Goal: Task Accomplishment & Management: Manage account settings

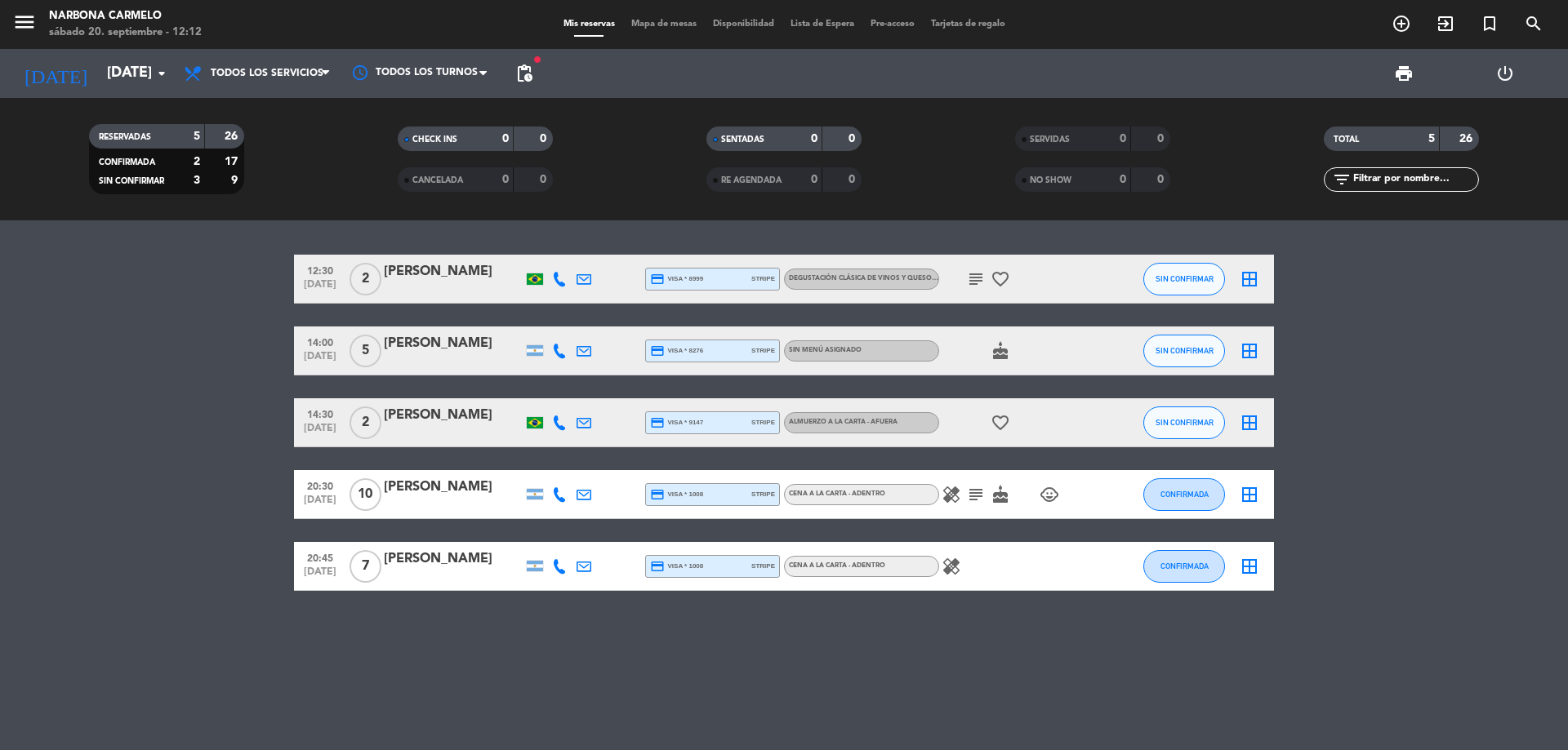
click at [451, 279] on div "[PERSON_NAME]" at bounding box center [453, 272] width 139 height 22
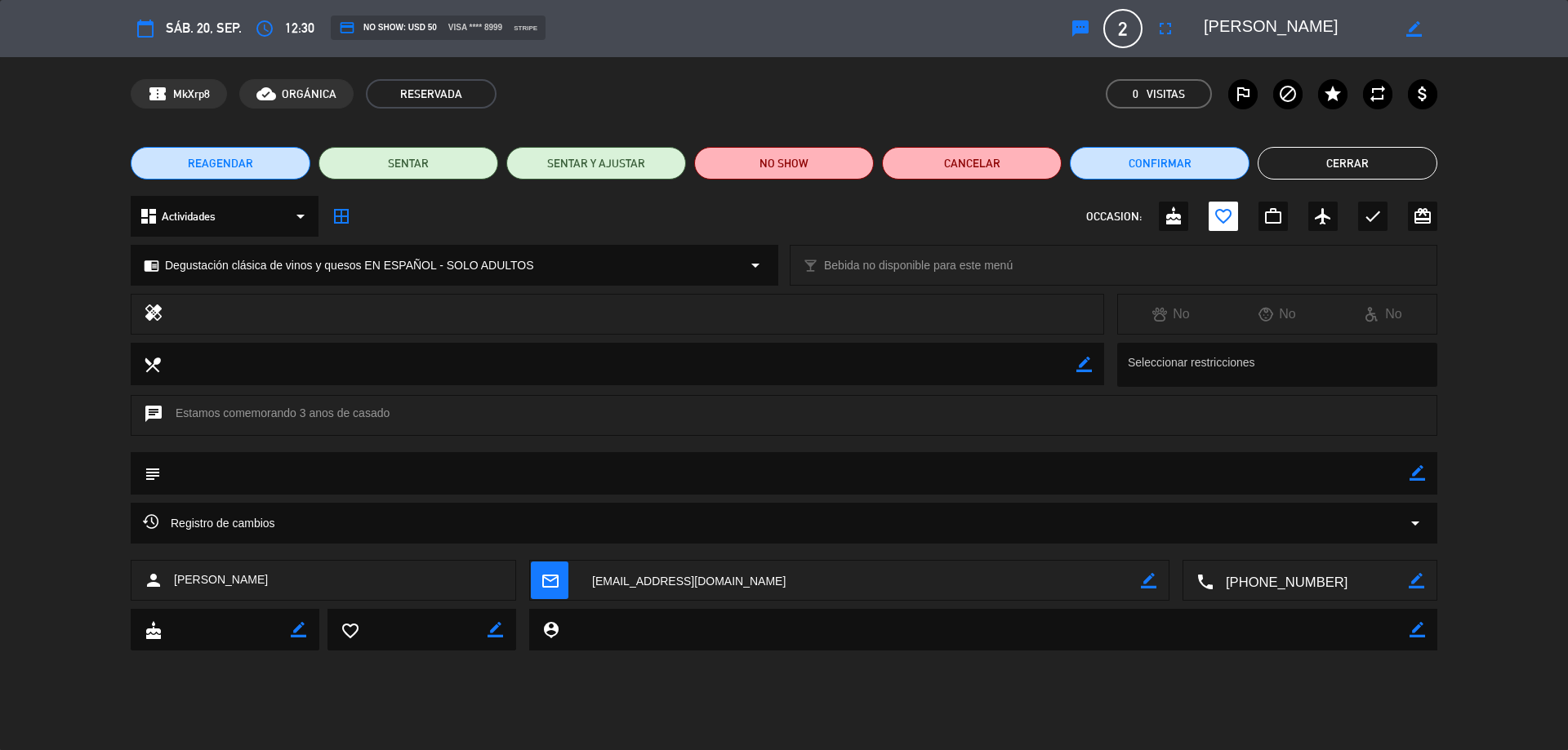
click at [1322, 161] on button "Cerrar" at bounding box center [1347, 163] width 180 height 33
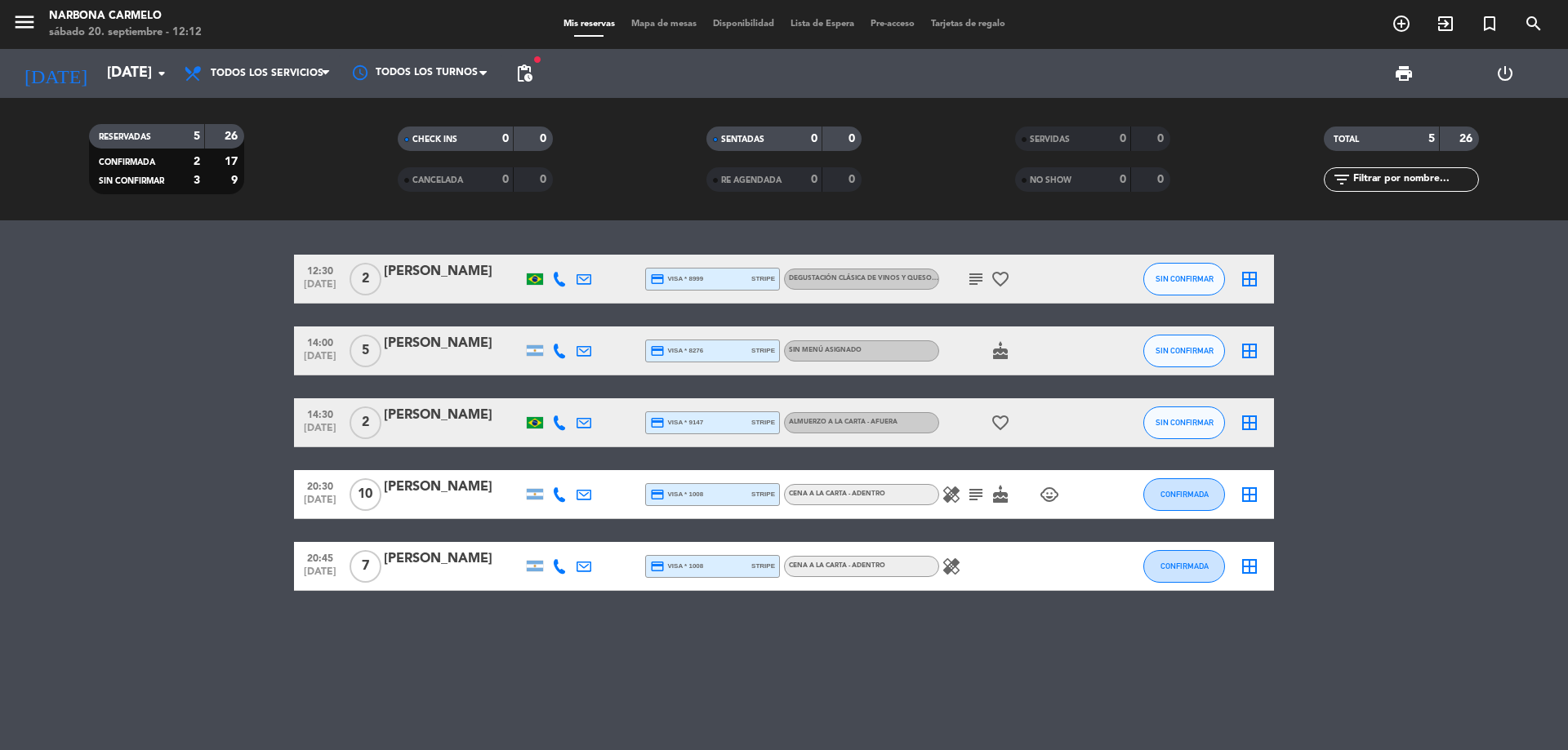
click at [370, 285] on span "2" at bounding box center [366, 279] width 32 height 33
click at [315, 277] on span "12:30" at bounding box center [320, 270] width 40 height 19
click at [151, 75] on input "[DATE]" at bounding box center [194, 73] width 190 height 33
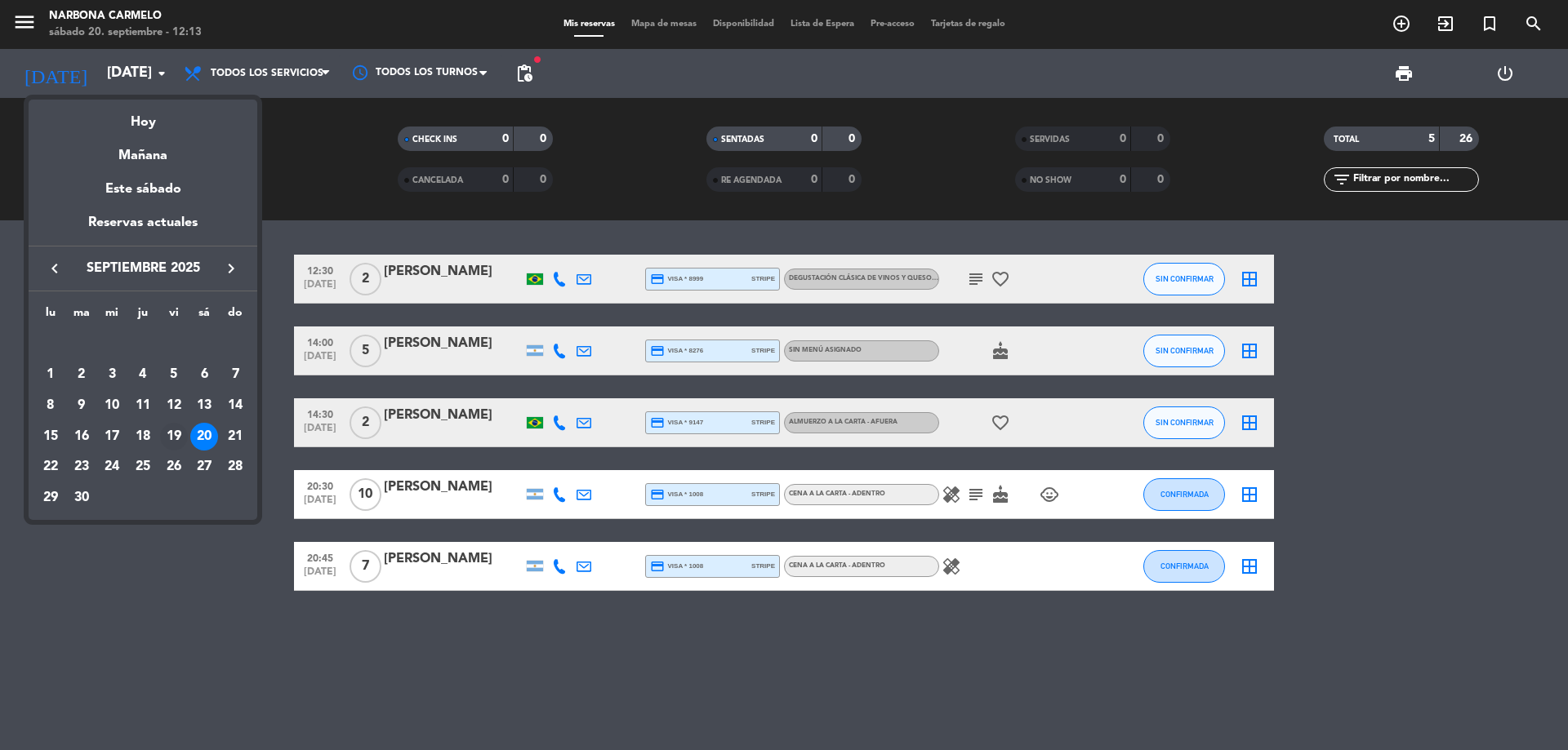
click at [176, 434] on div "19" at bounding box center [174, 437] width 28 height 28
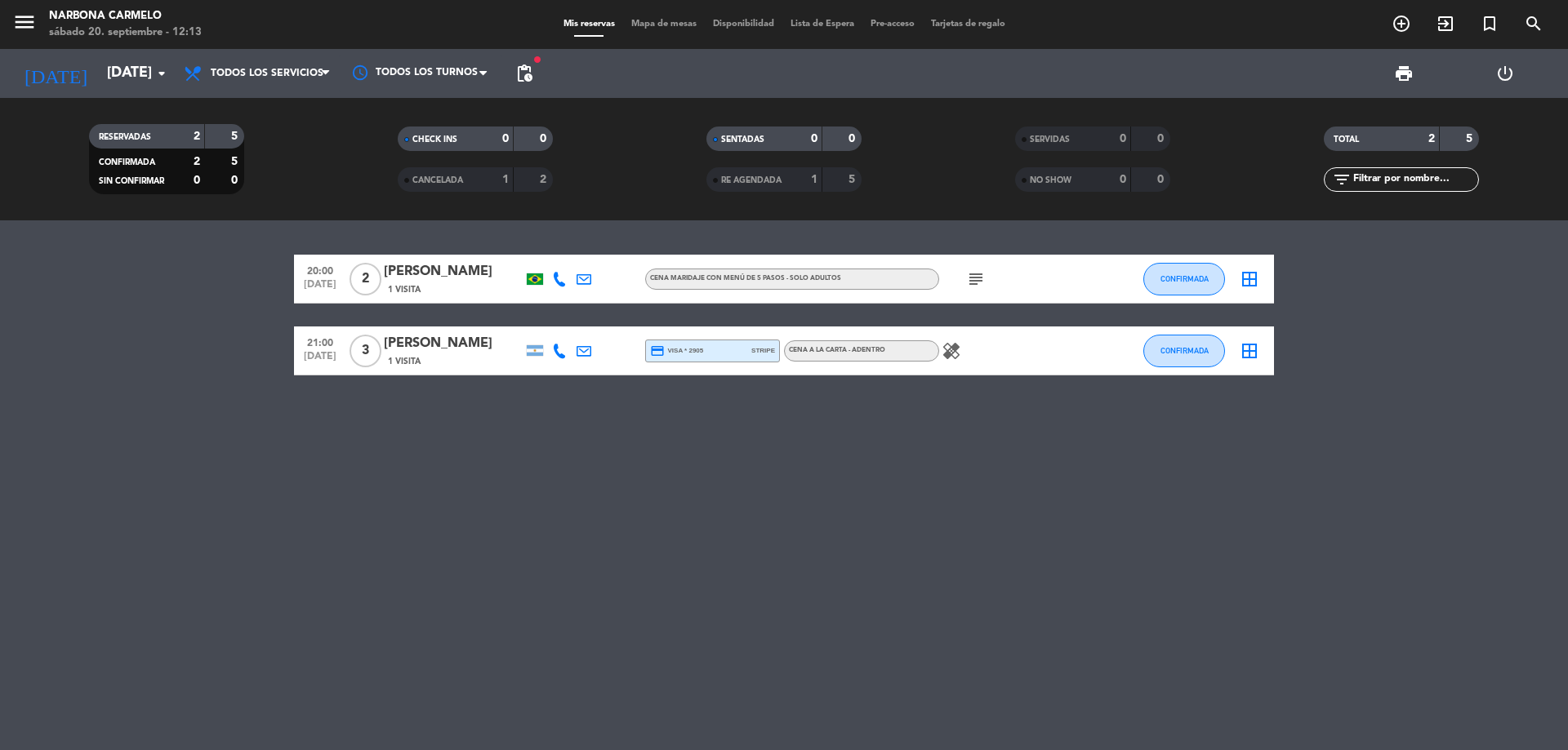
click at [966, 280] on icon "subject" at bounding box center [976, 279] width 20 height 20
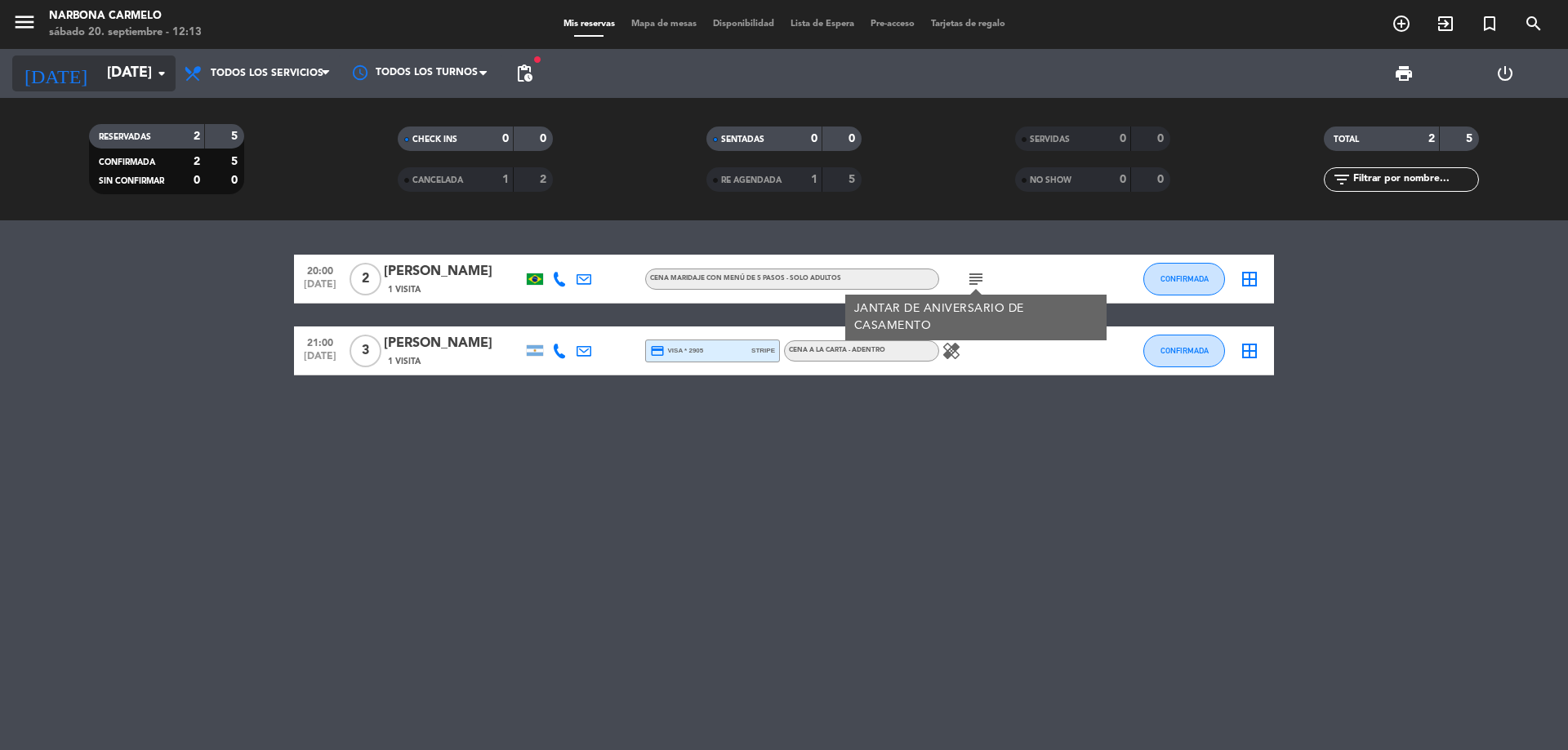
click at [99, 66] on input "[DATE]" at bounding box center [194, 73] width 190 height 33
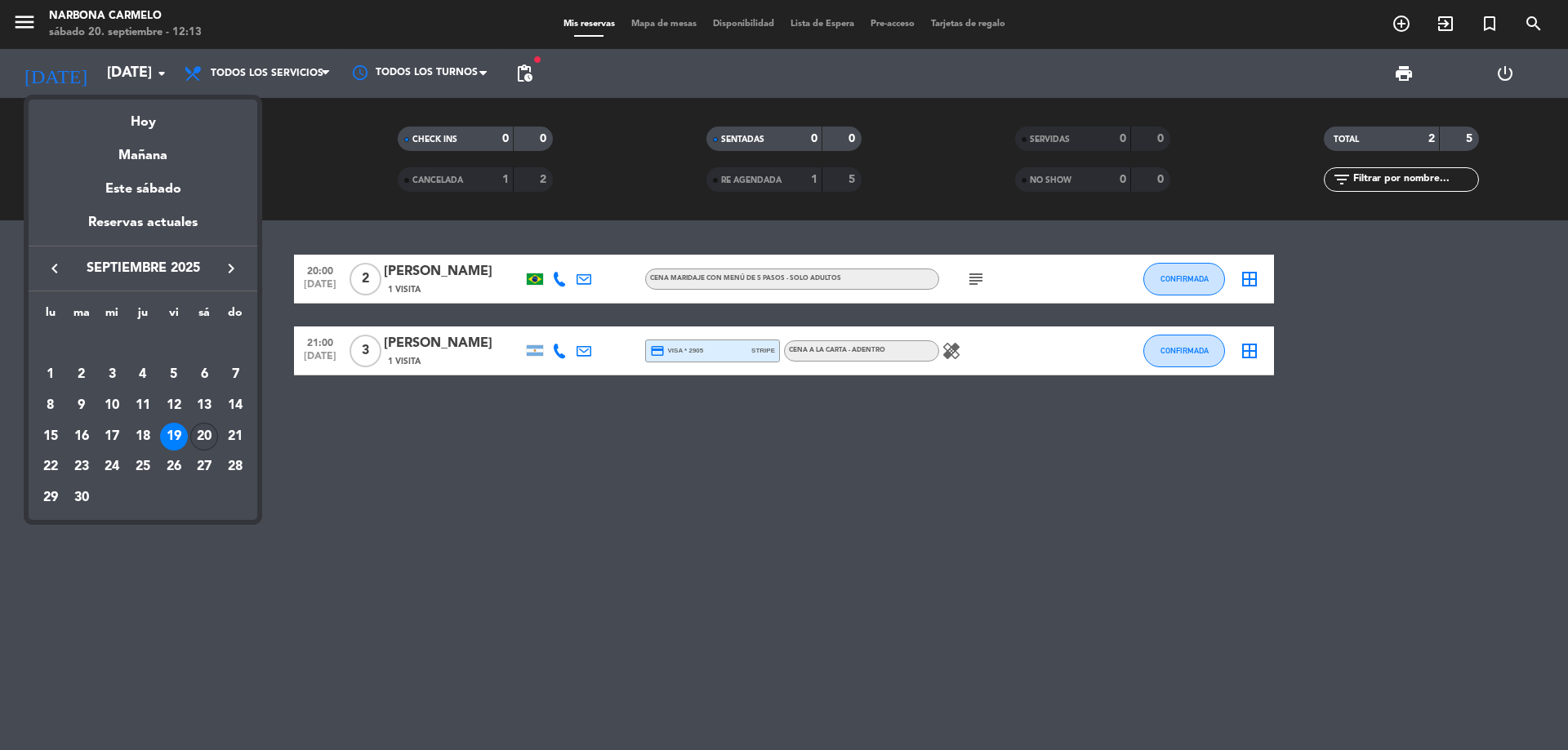
click at [197, 436] on div "20" at bounding box center [204, 437] width 28 height 28
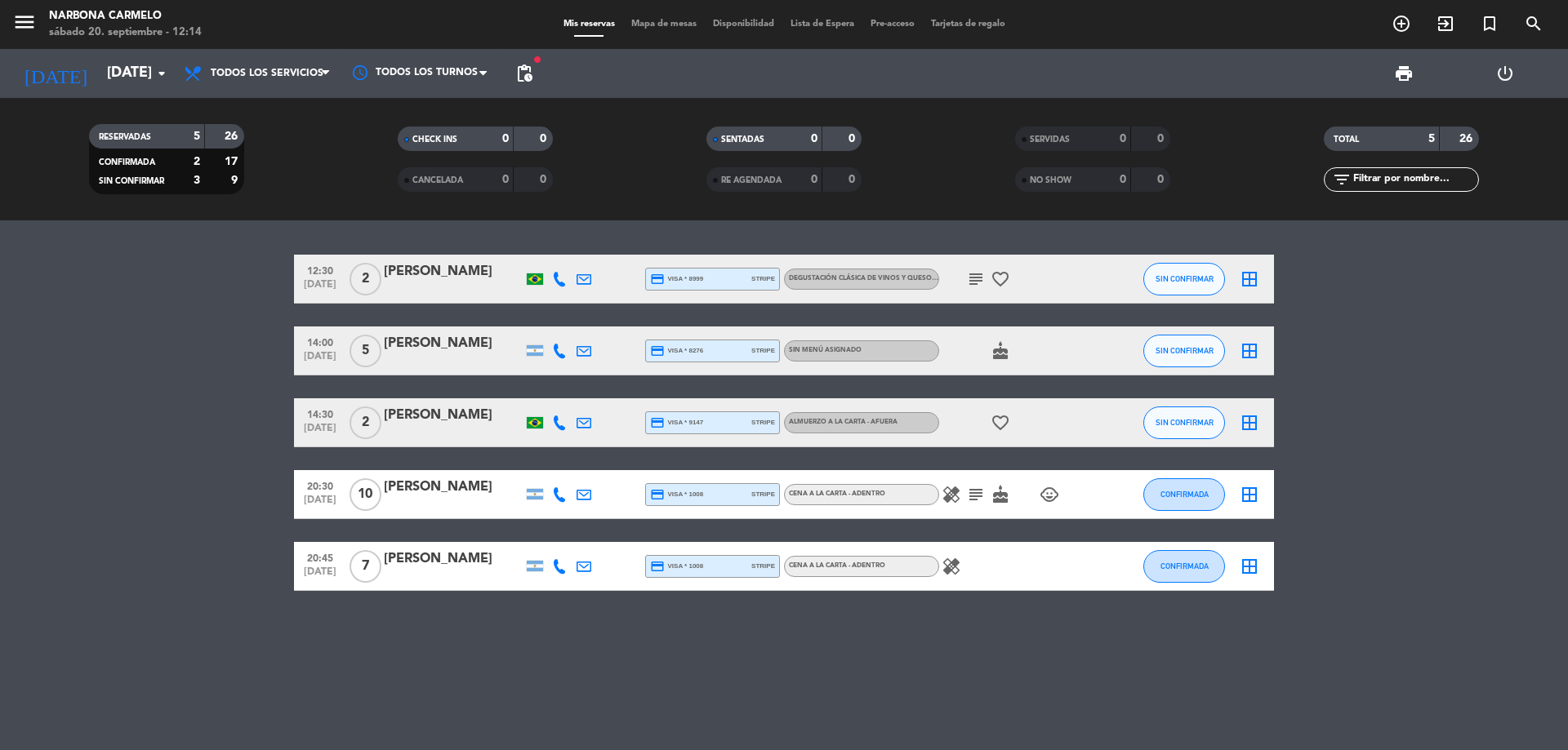
click at [561, 280] on icon at bounding box center [559, 279] width 15 height 15
click at [107, 89] on input "[DATE]" at bounding box center [194, 73] width 190 height 33
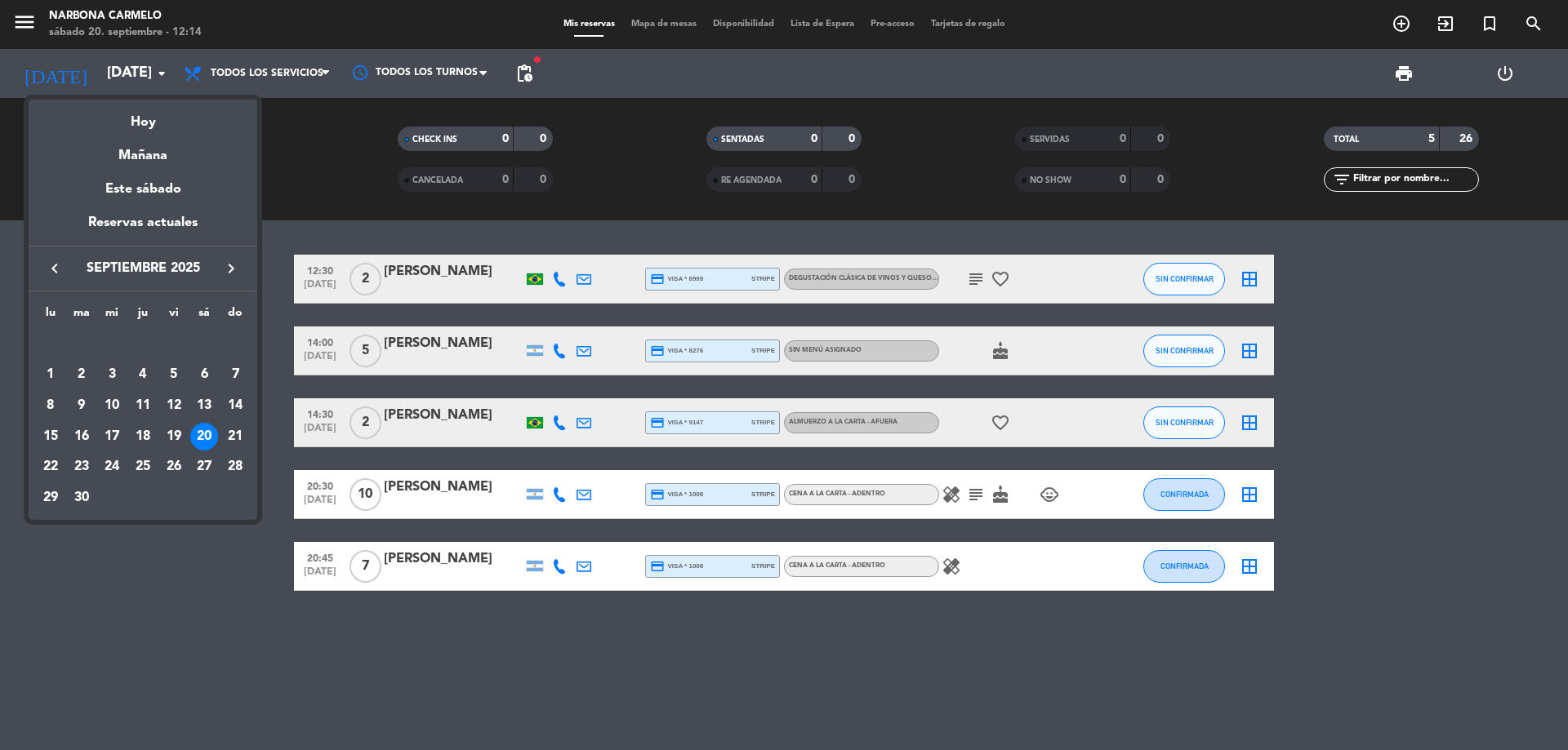
click at [356, 236] on div at bounding box center [784, 375] width 1568 height 750
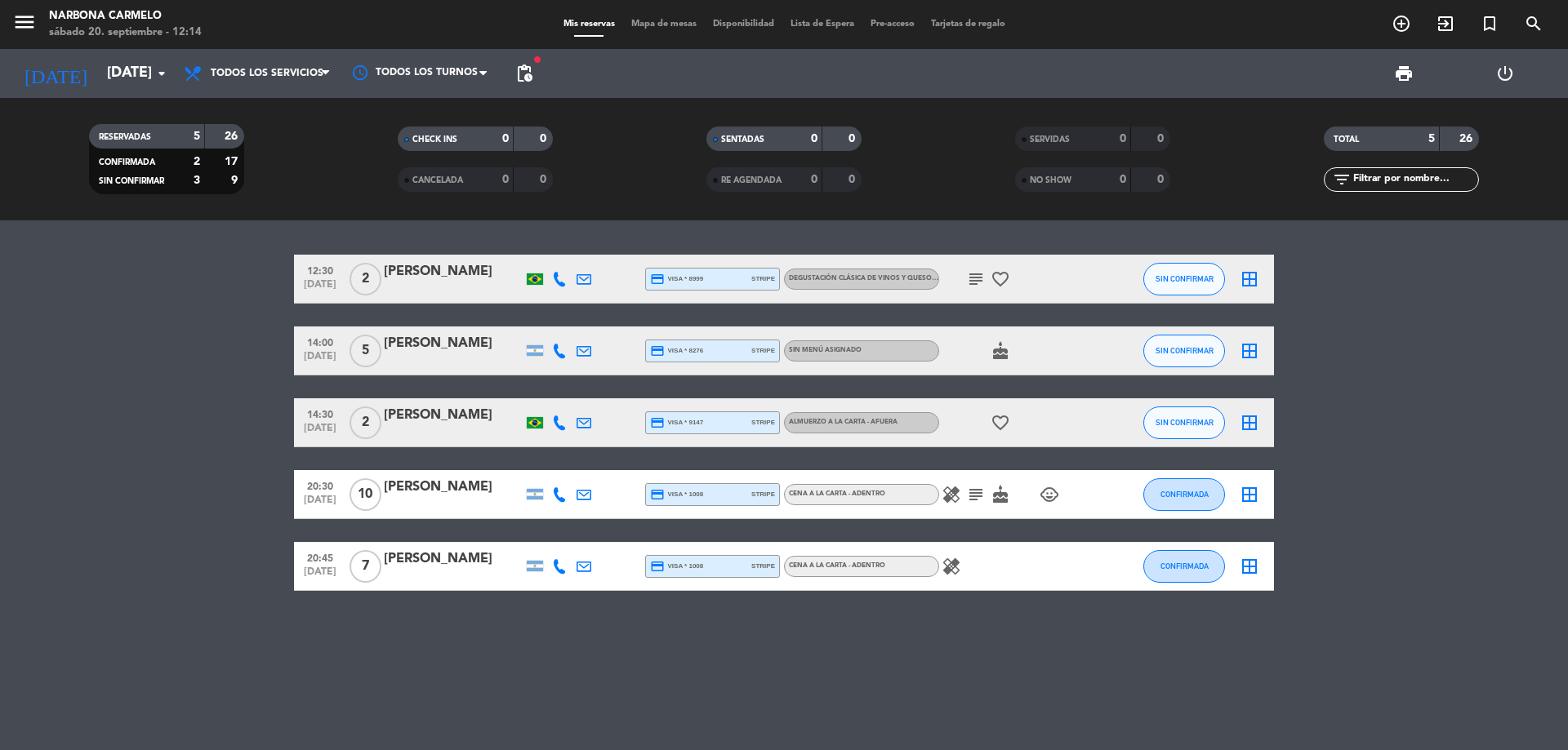
click at [147, 91] on div "[DATE] [DATE] arrow_drop_down" at bounding box center [94, 73] width 164 height 49
click at [148, 83] on input "[DATE]" at bounding box center [194, 73] width 190 height 33
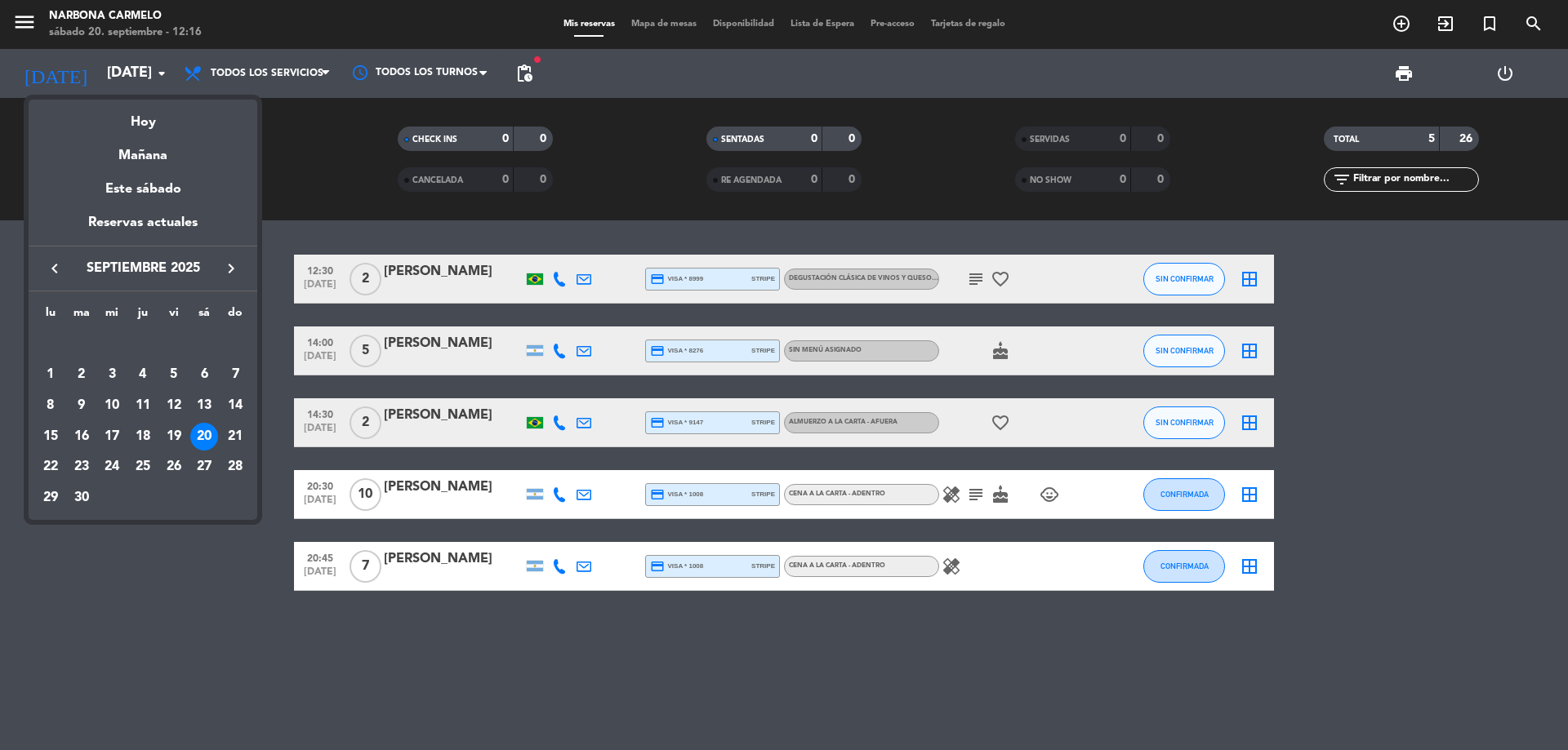
click at [428, 267] on div at bounding box center [784, 375] width 1568 height 750
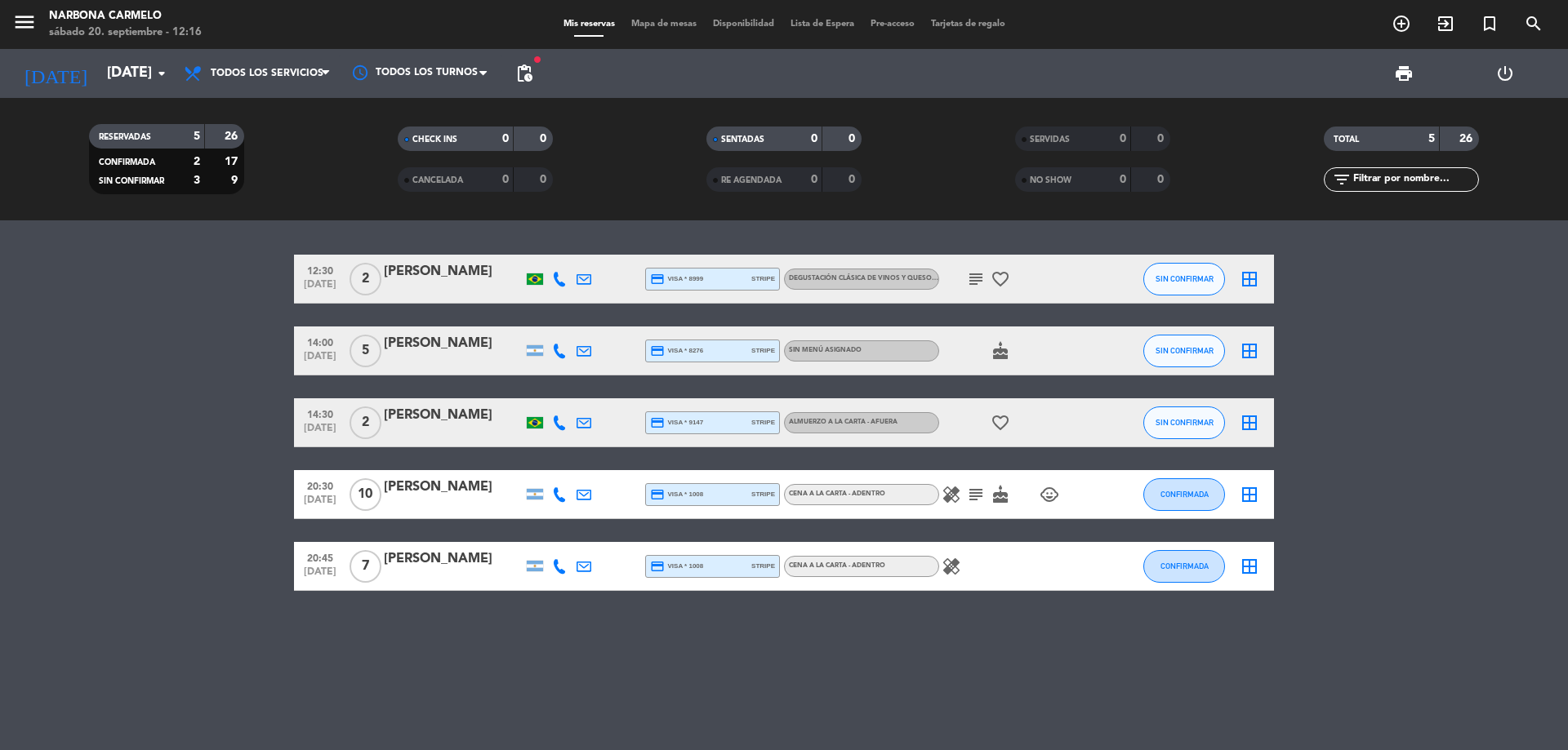
click at [974, 274] on icon "subject" at bounding box center [976, 279] width 20 height 20
click at [482, 275] on div "[PERSON_NAME]" at bounding box center [453, 272] width 139 height 22
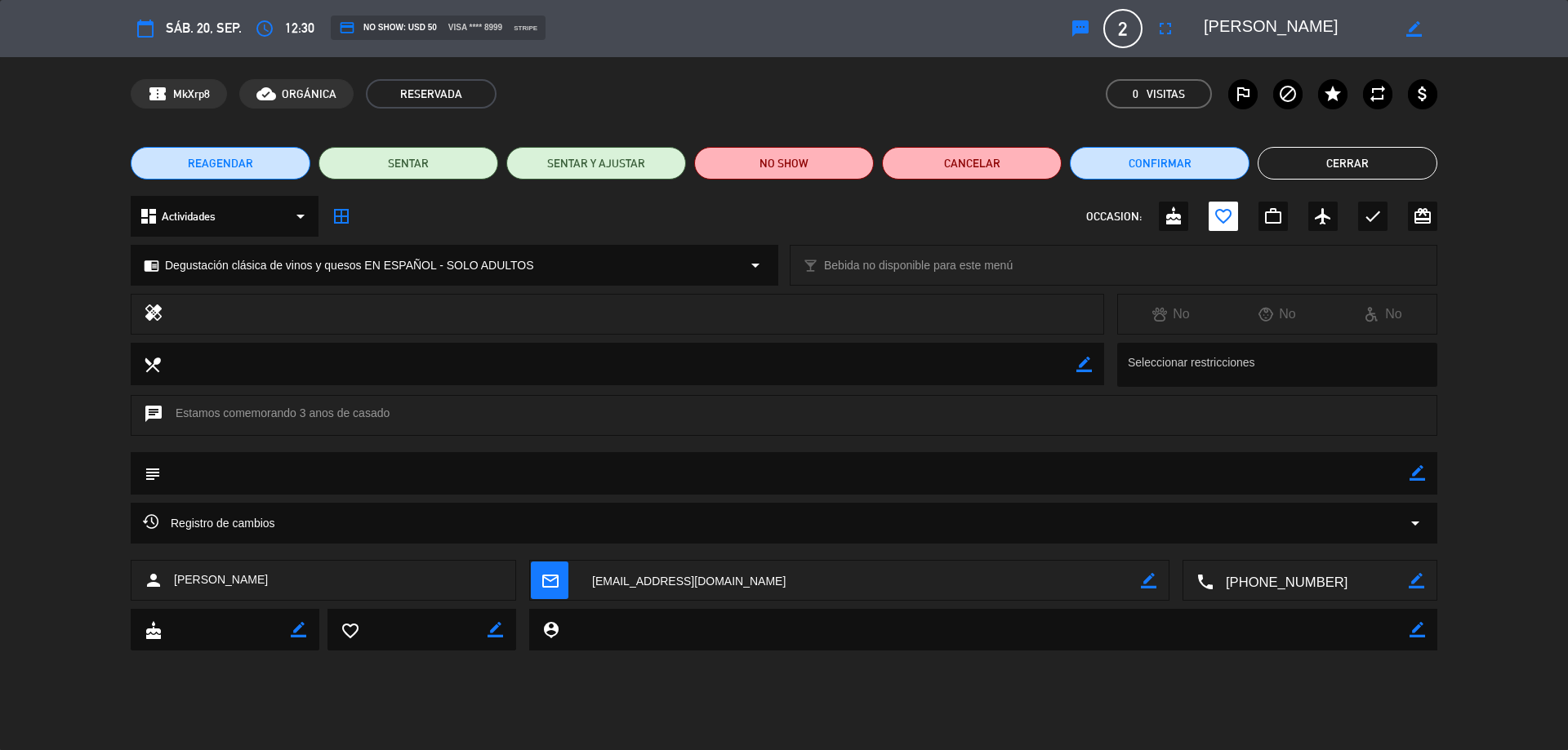
drag, startPoint x: 1205, startPoint y: 26, endPoint x: 1326, endPoint y: 34, distance: 121.3
click at [1326, 34] on textarea at bounding box center [1297, 28] width 187 height 29
click at [1356, 158] on button "Cerrar" at bounding box center [1347, 163] width 180 height 33
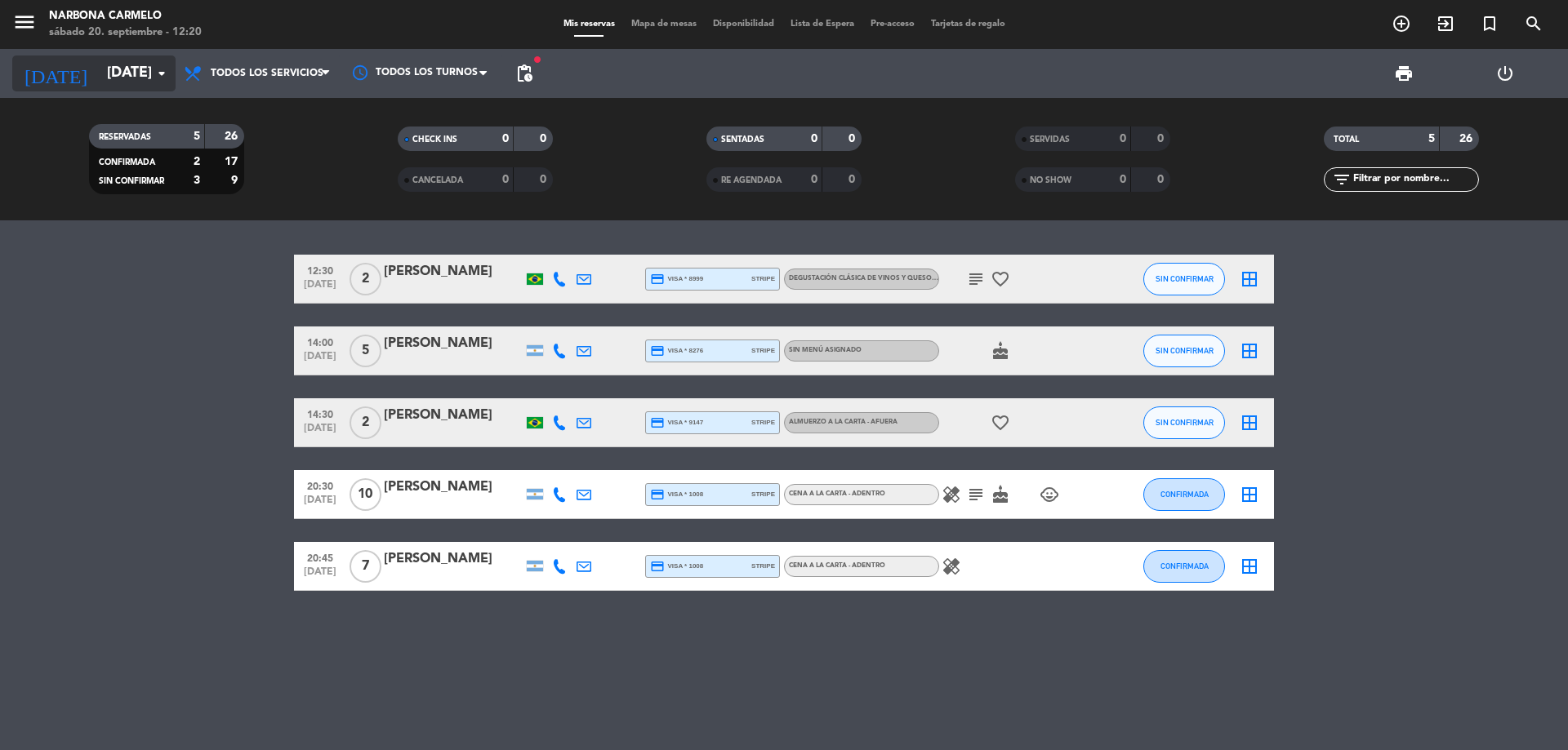
click at [128, 86] on input "[DATE]" at bounding box center [194, 73] width 190 height 33
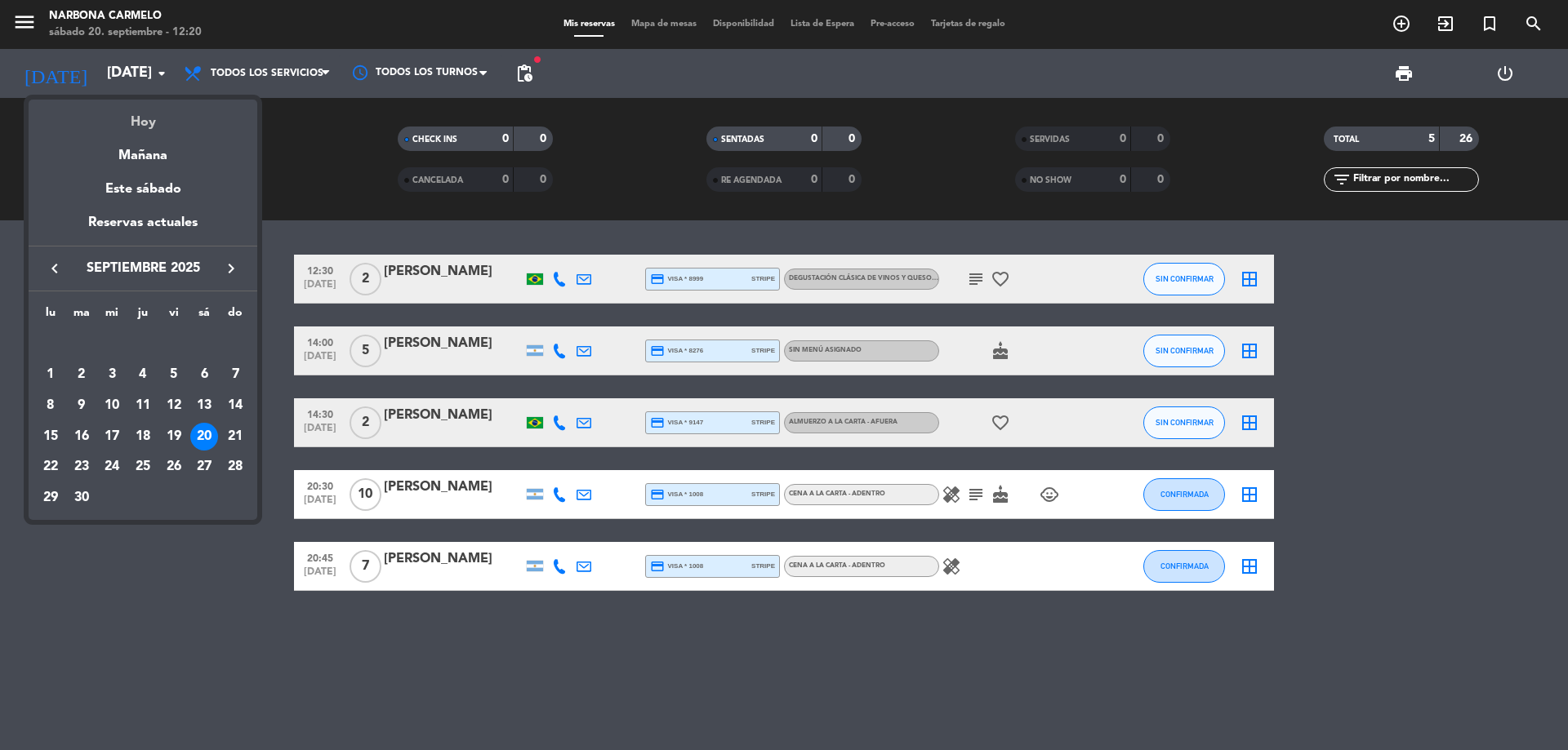
click at [170, 122] on div "Hoy" at bounding box center [142, 117] width 228 height 34
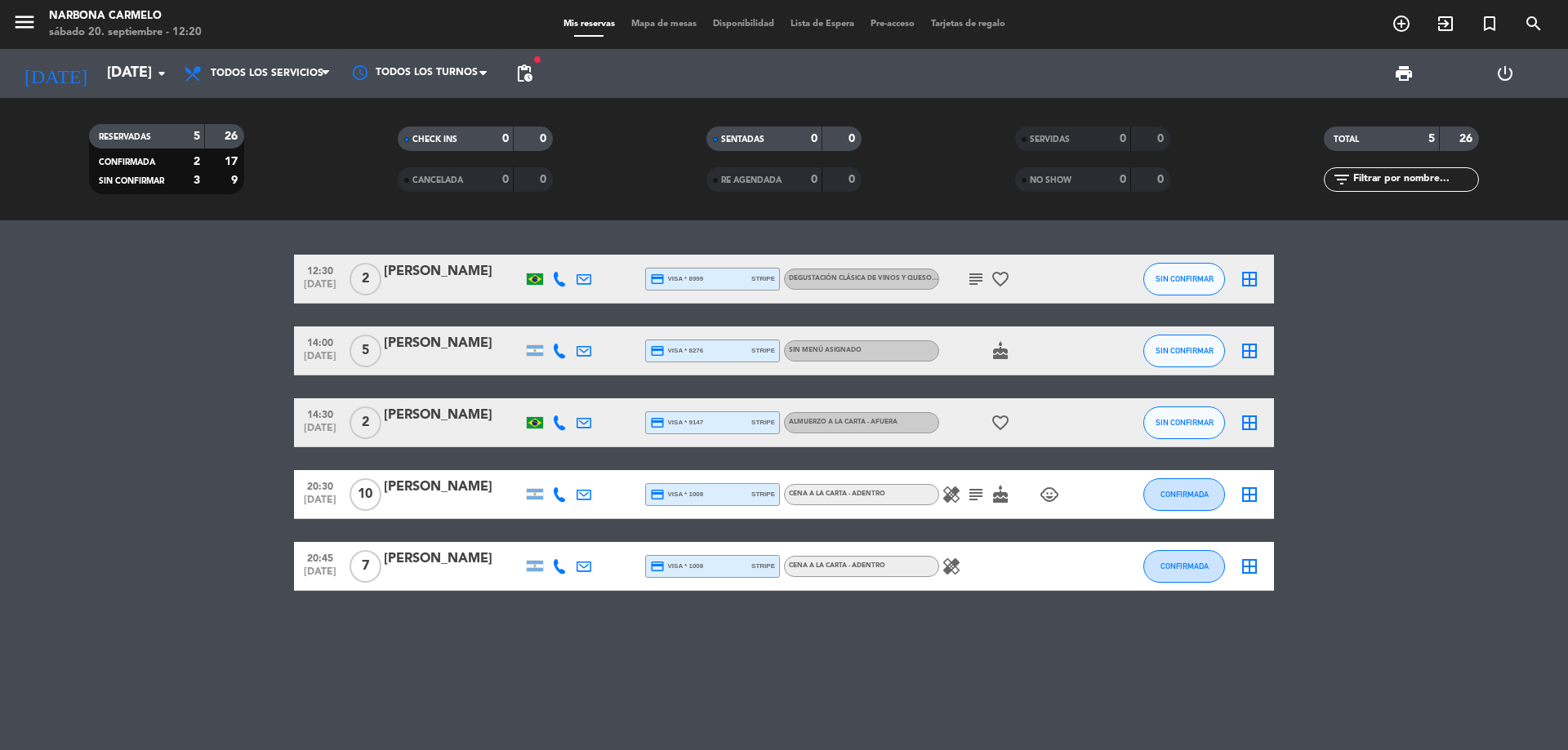
click at [1000, 276] on icon "favorite_border" at bounding box center [1000, 279] width 20 height 20
click at [984, 278] on icon "subject" at bounding box center [976, 279] width 20 height 20
click at [694, 284] on span "credit_card visa * 8999" at bounding box center [677, 279] width 53 height 15
click at [417, 288] on div at bounding box center [453, 289] width 139 height 13
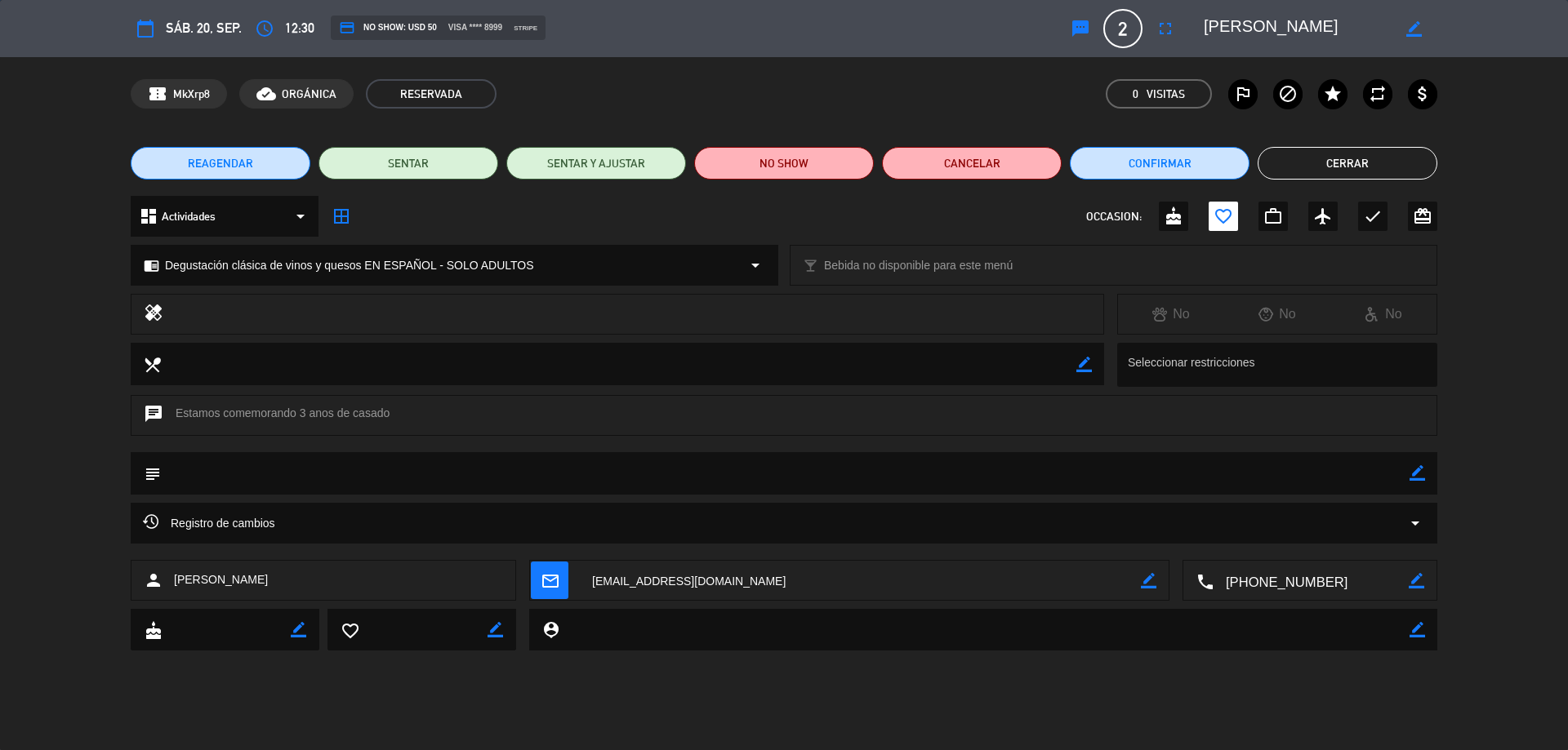
click at [1320, 162] on button "Cerrar" at bounding box center [1347, 163] width 180 height 33
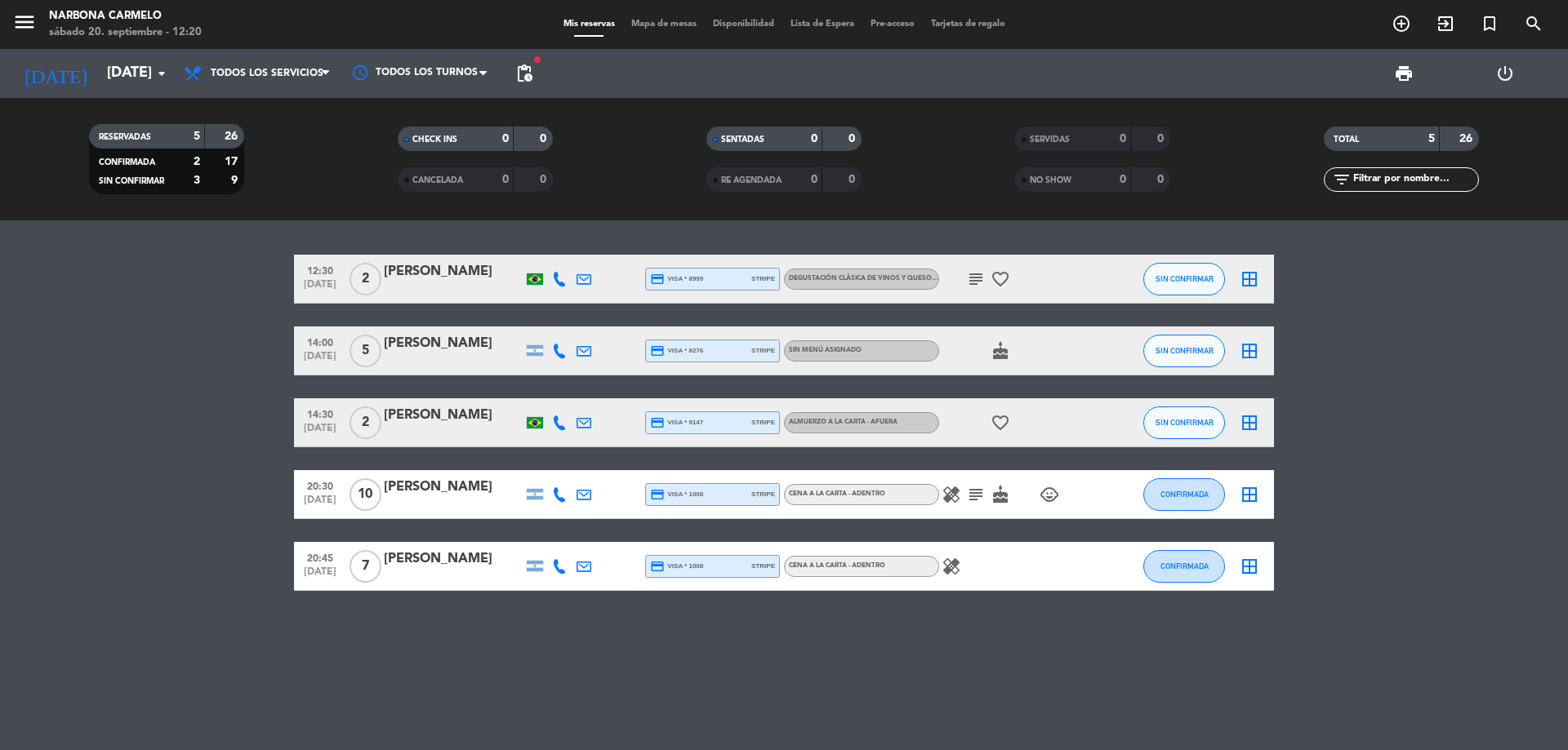
click at [538, 65] on span "pending_actions" at bounding box center [524, 73] width 33 height 33
click at [520, 77] on span "pending_actions" at bounding box center [524, 73] width 20 height 20
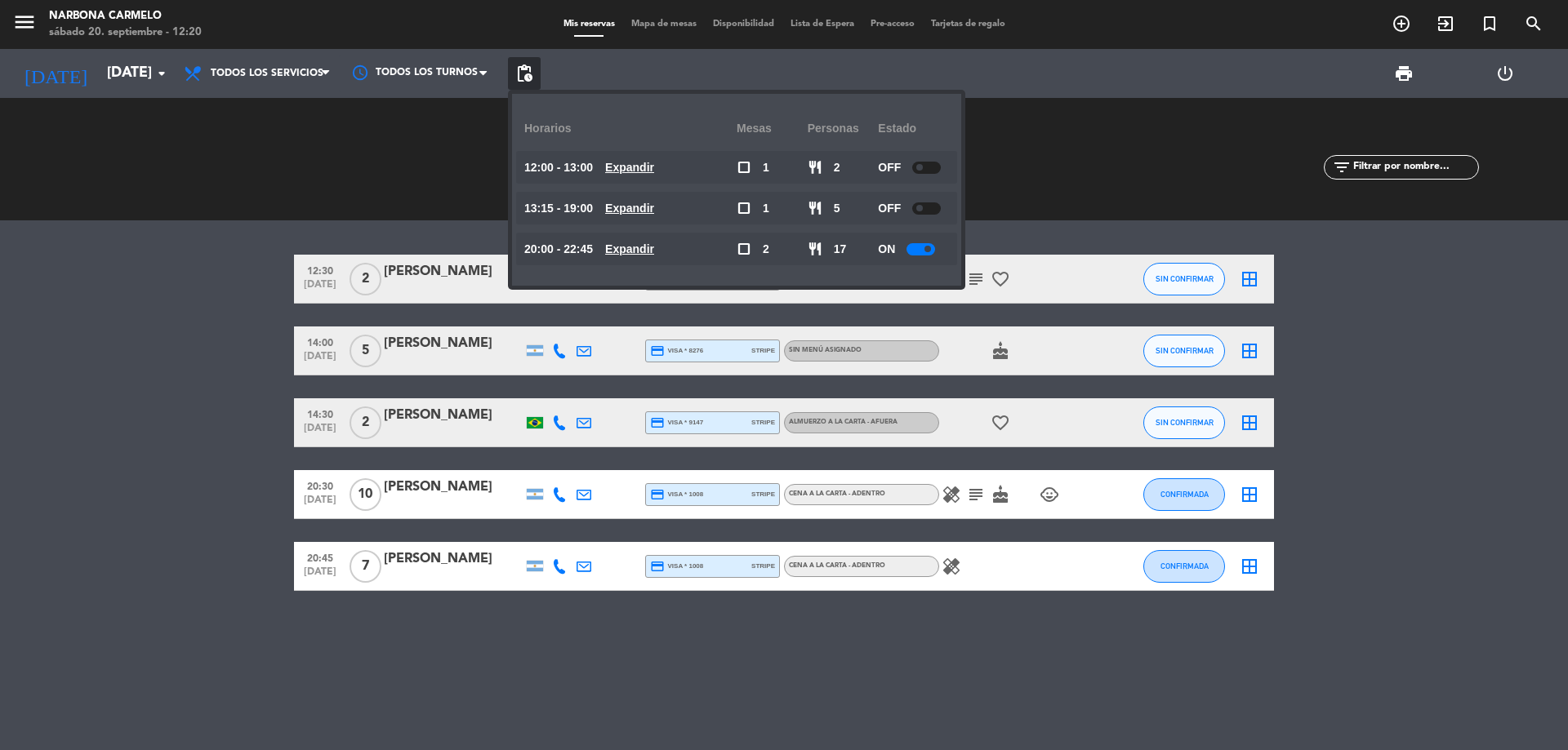
click at [573, 163] on span "12:00 - 13:00" at bounding box center [558, 168] width 69 height 19
click at [632, 171] on u "Expandir" at bounding box center [630, 167] width 49 height 13
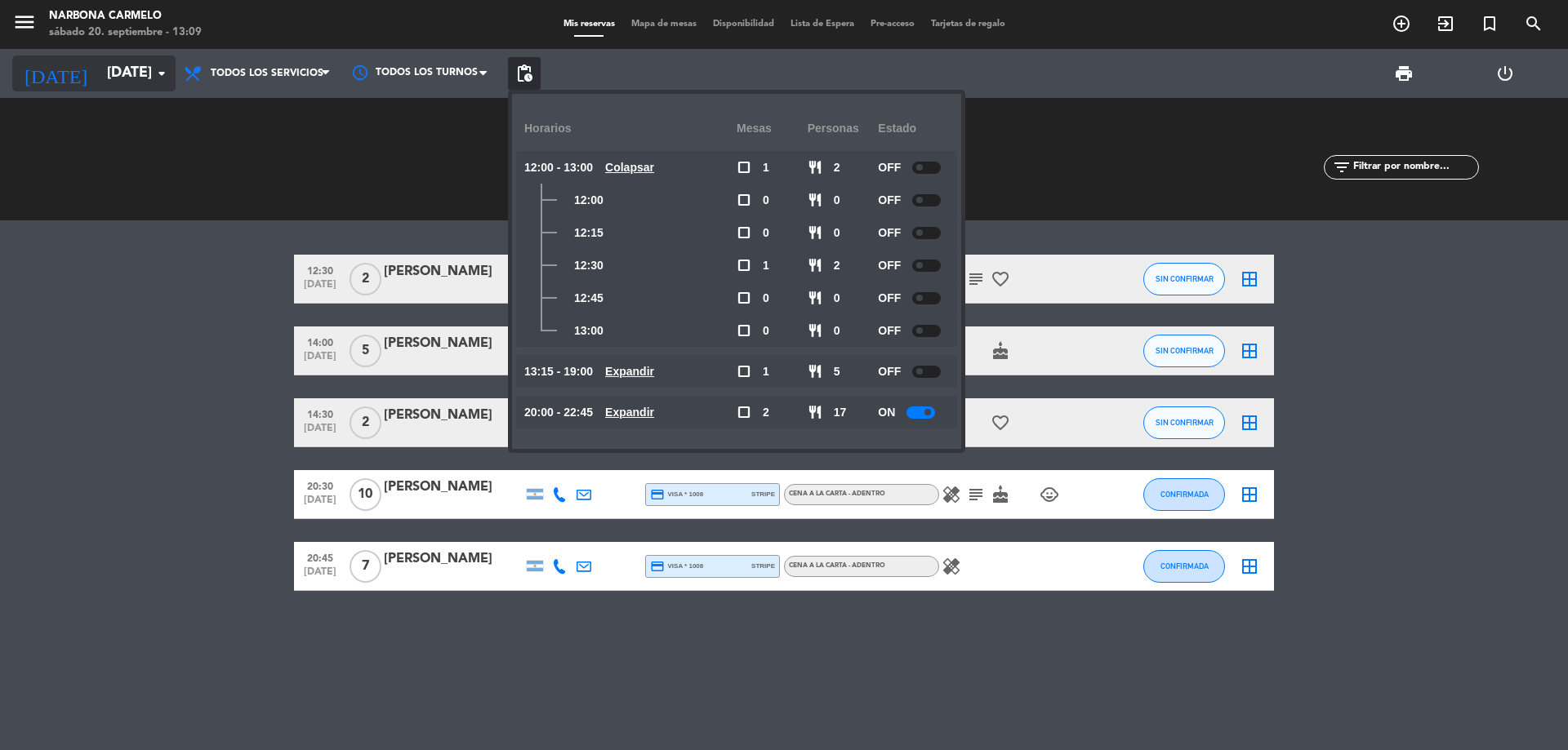
click at [99, 80] on input "[DATE]" at bounding box center [194, 73] width 190 height 33
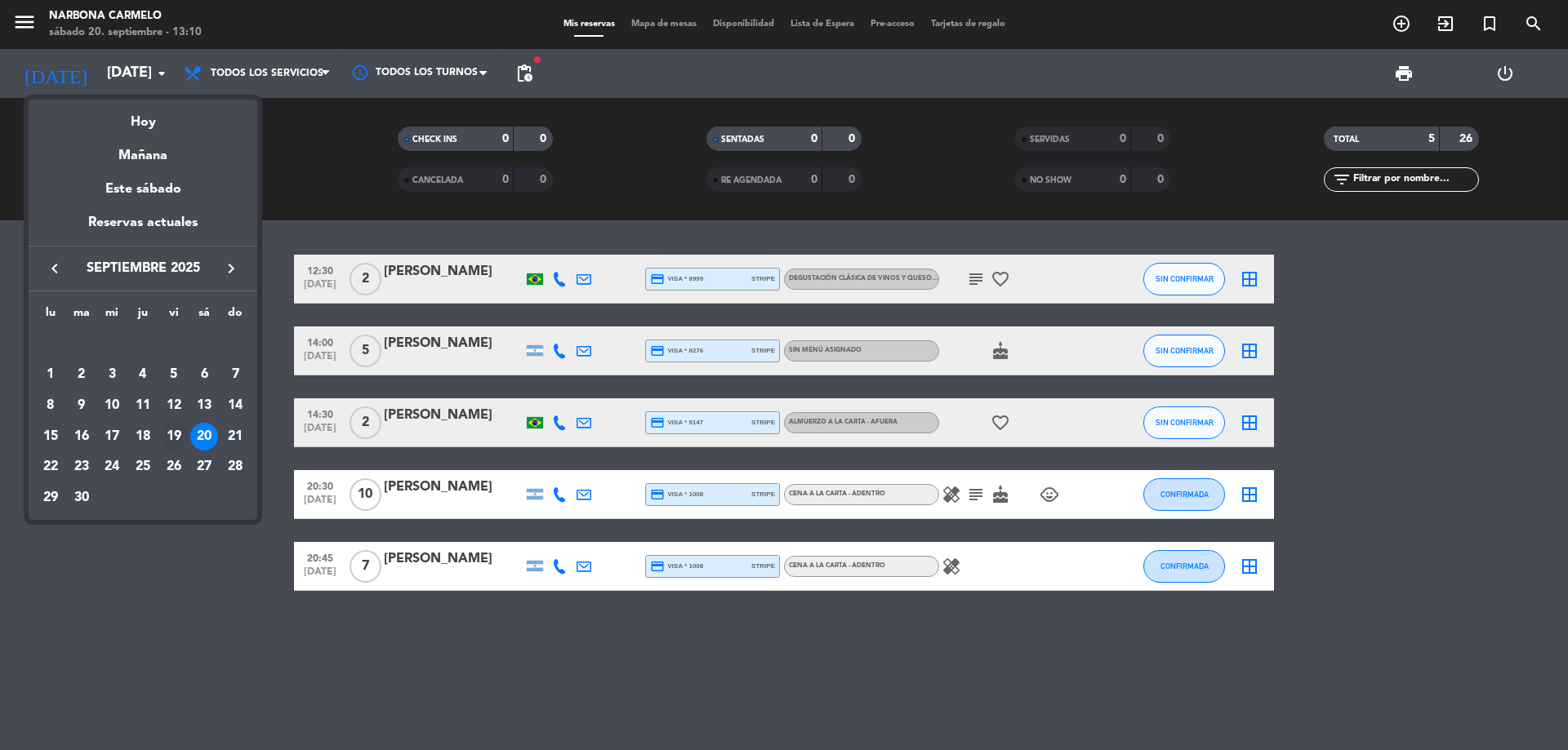
click at [181, 430] on div "19" at bounding box center [174, 437] width 28 height 28
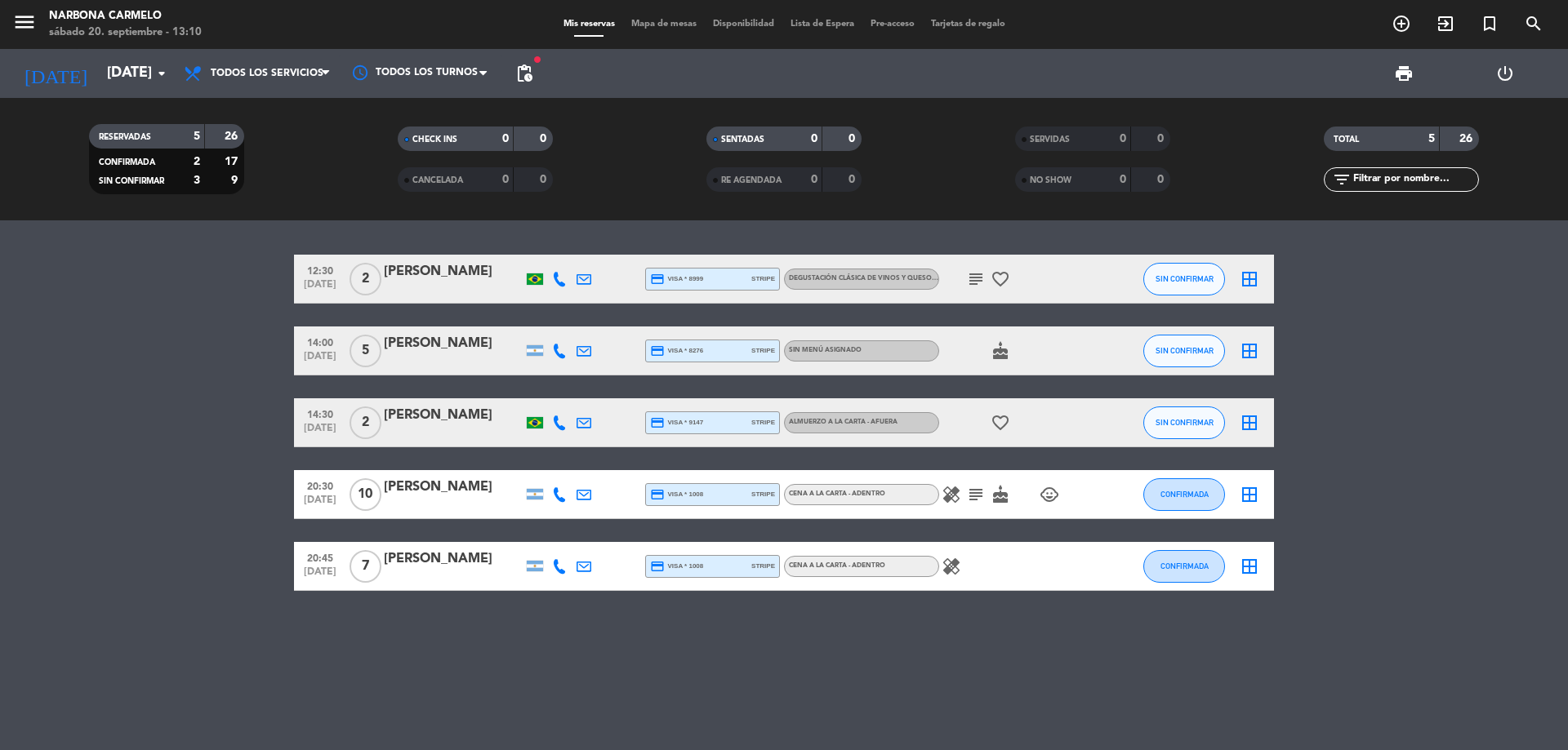
type input "[DATE]"
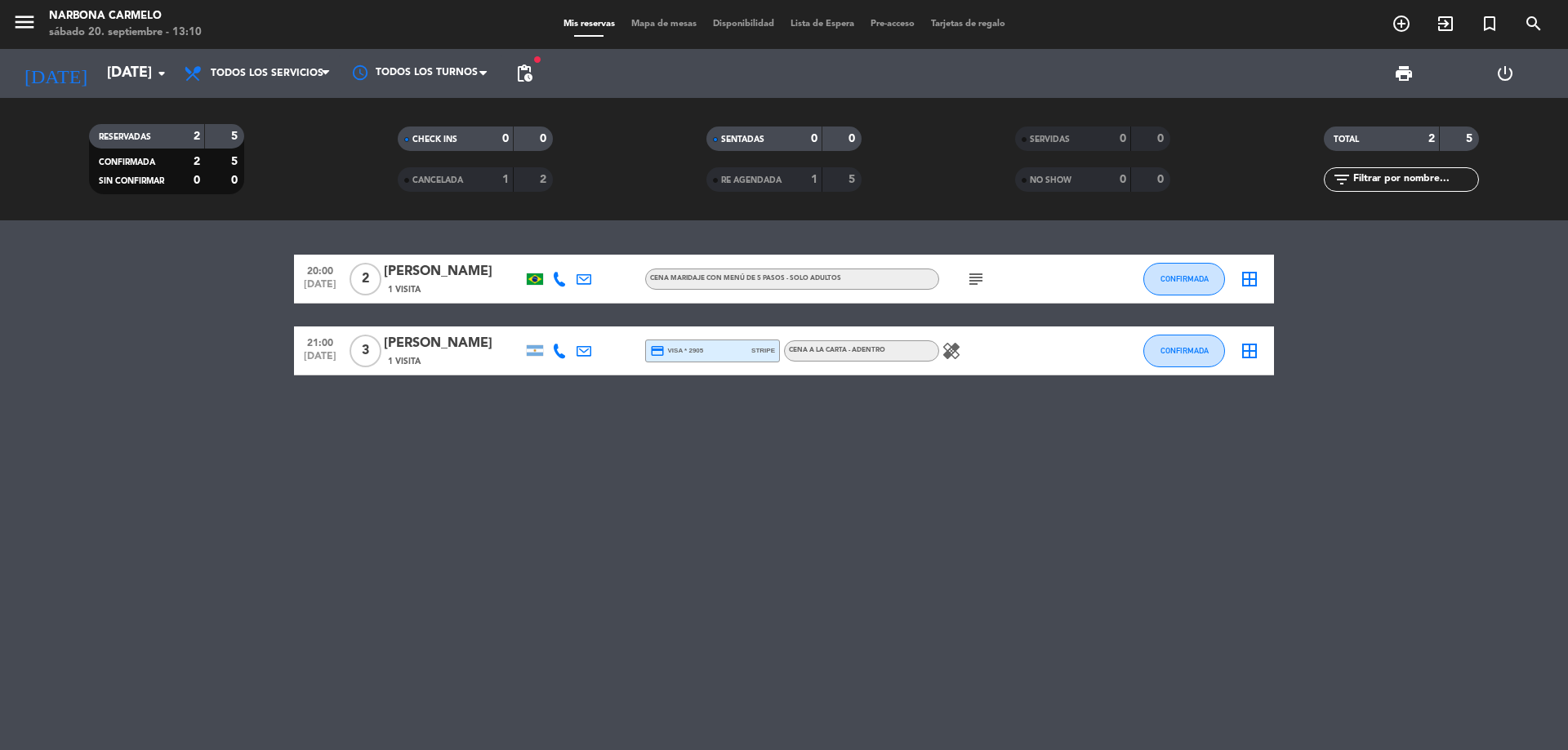
click at [974, 272] on icon "subject" at bounding box center [976, 279] width 20 height 20
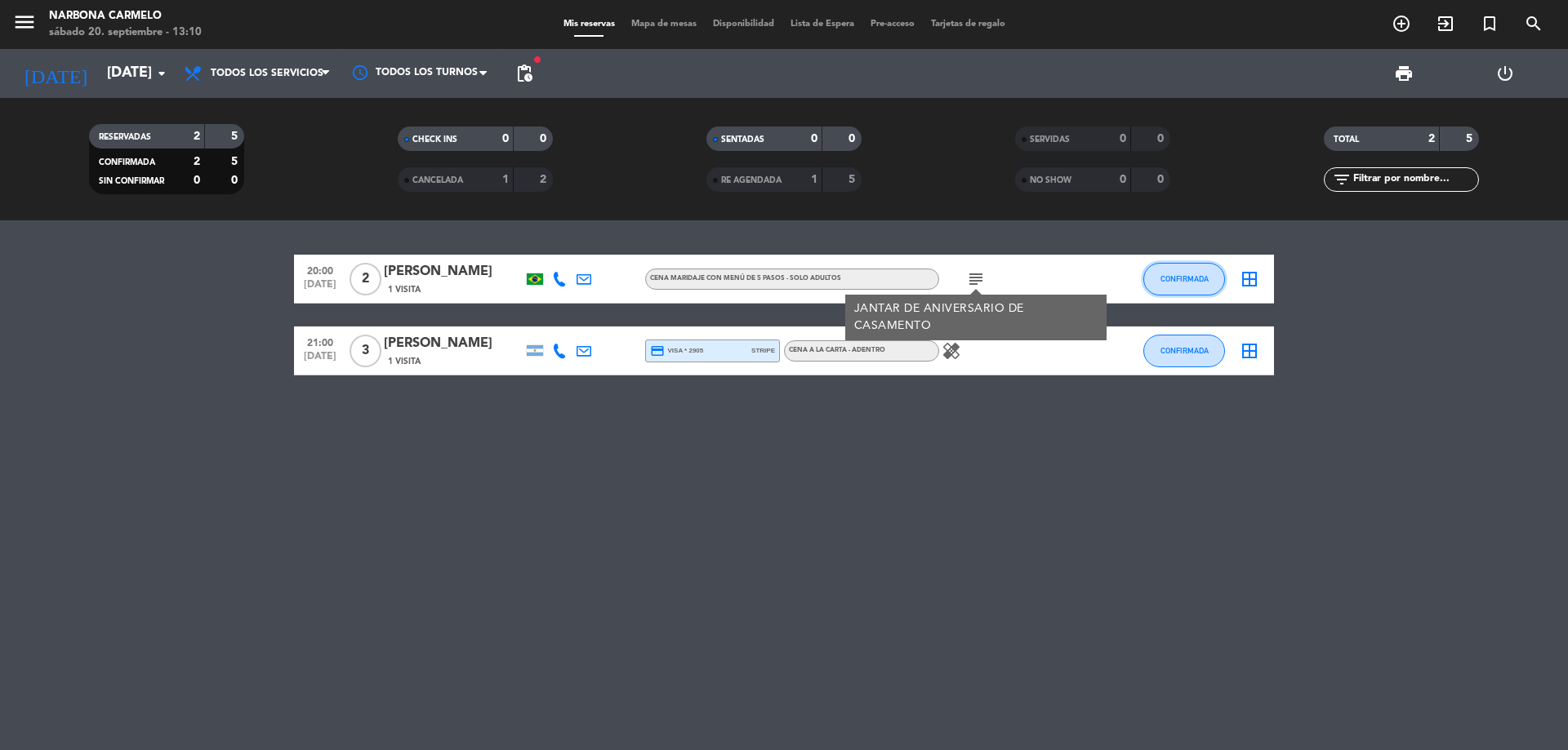
click at [1173, 274] on span "CONFIRMADA" at bounding box center [1184, 279] width 48 height 9
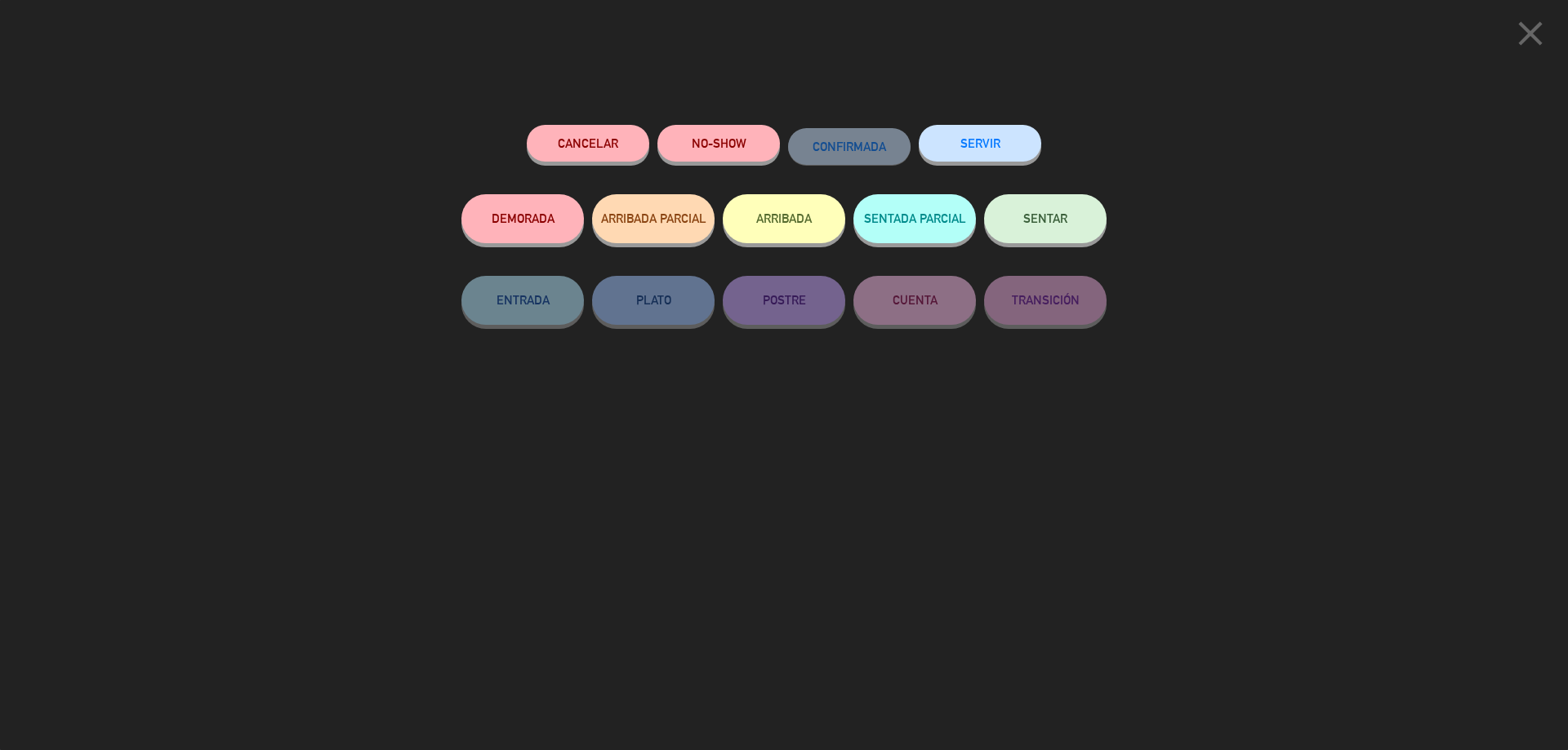
click at [1546, 31] on icon "close" at bounding box center [1529, 33] width 40 height 40
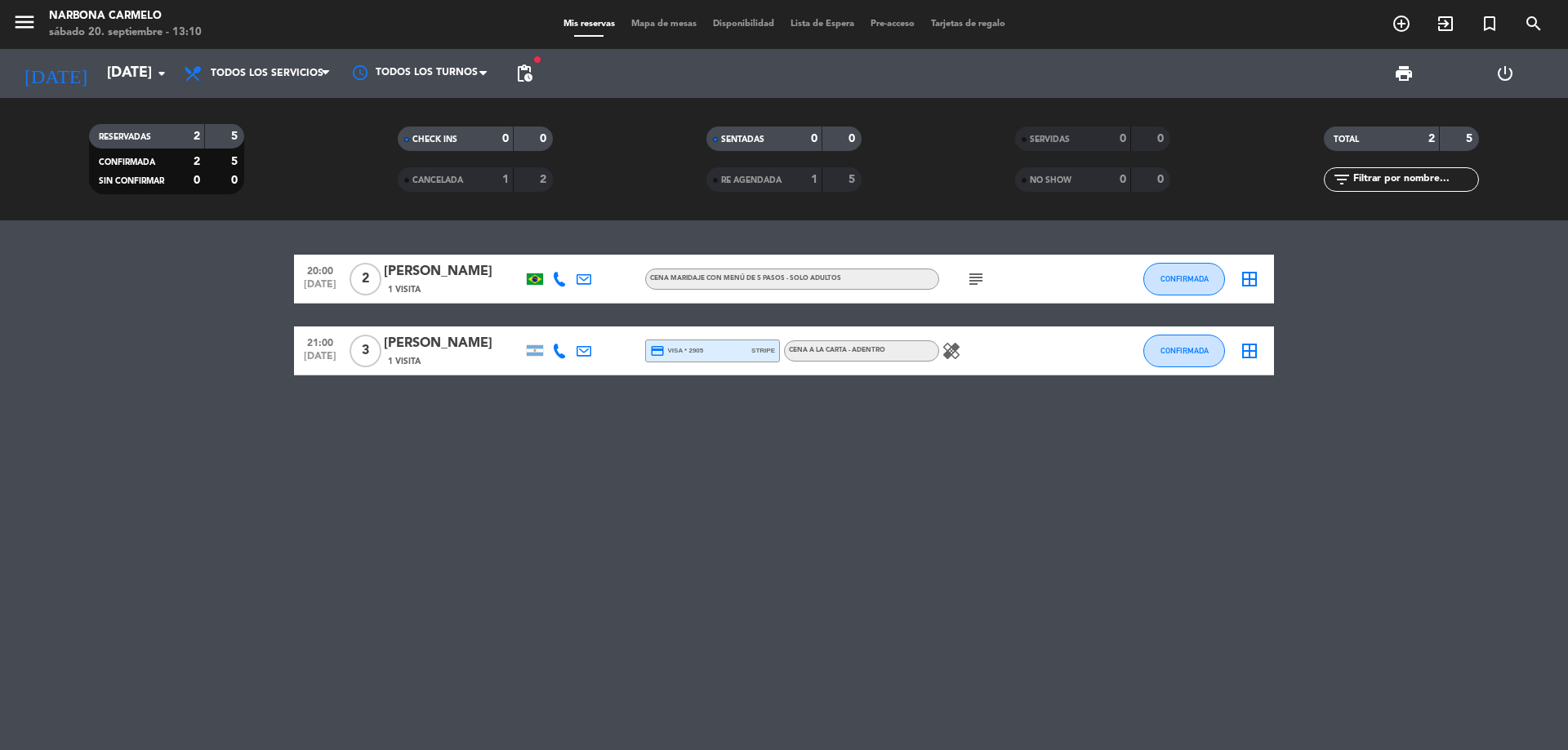
click at [1024, 277] on div "subject" at bounding box center [1012, 278] width 147 height 48
click at [457, 277] on div "[PERSON_NAME]" at bounding box center [453, 272] width 139 height 22
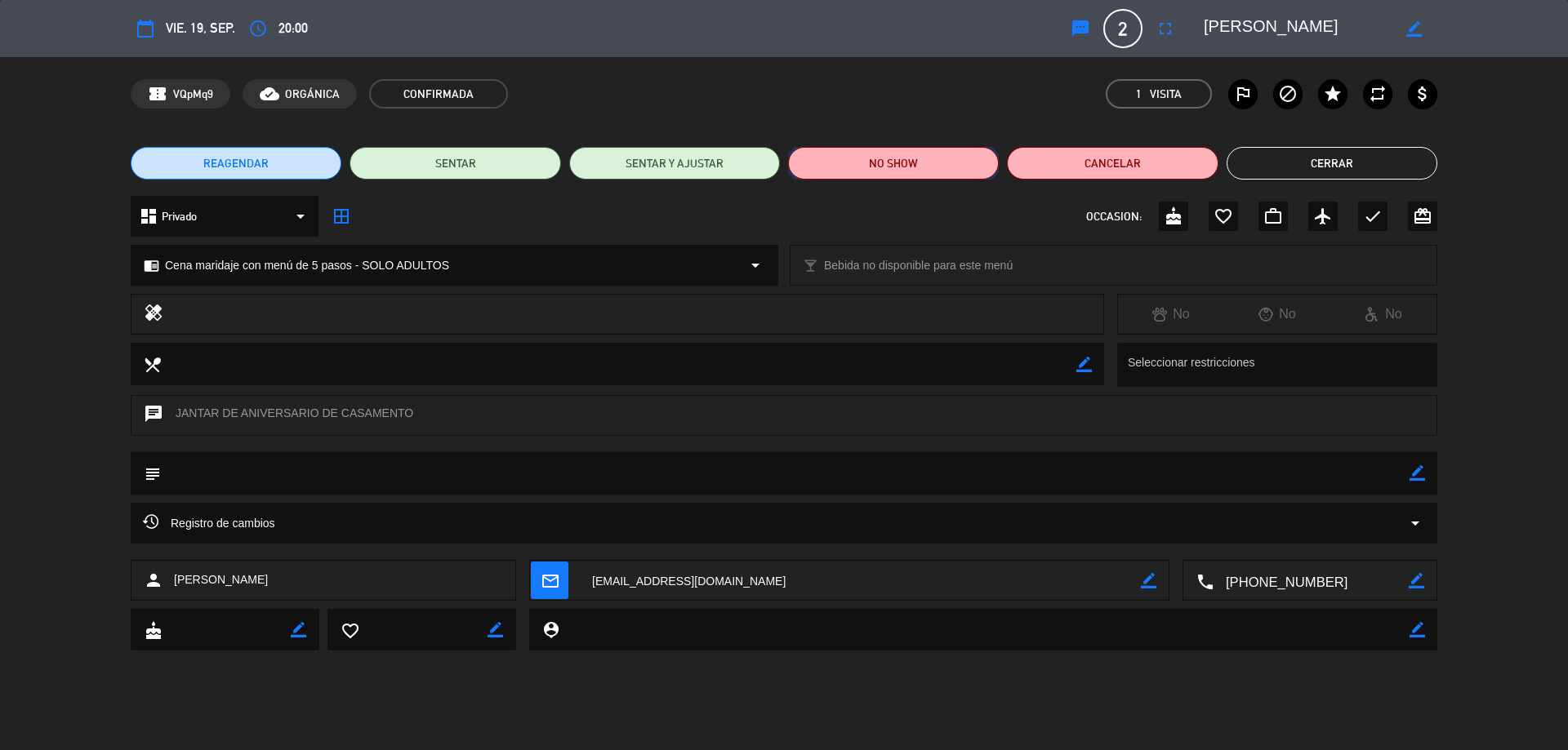
click at [906, 174] on button "NO SHOW" at bounding box center [893, 163] width 211 height 33
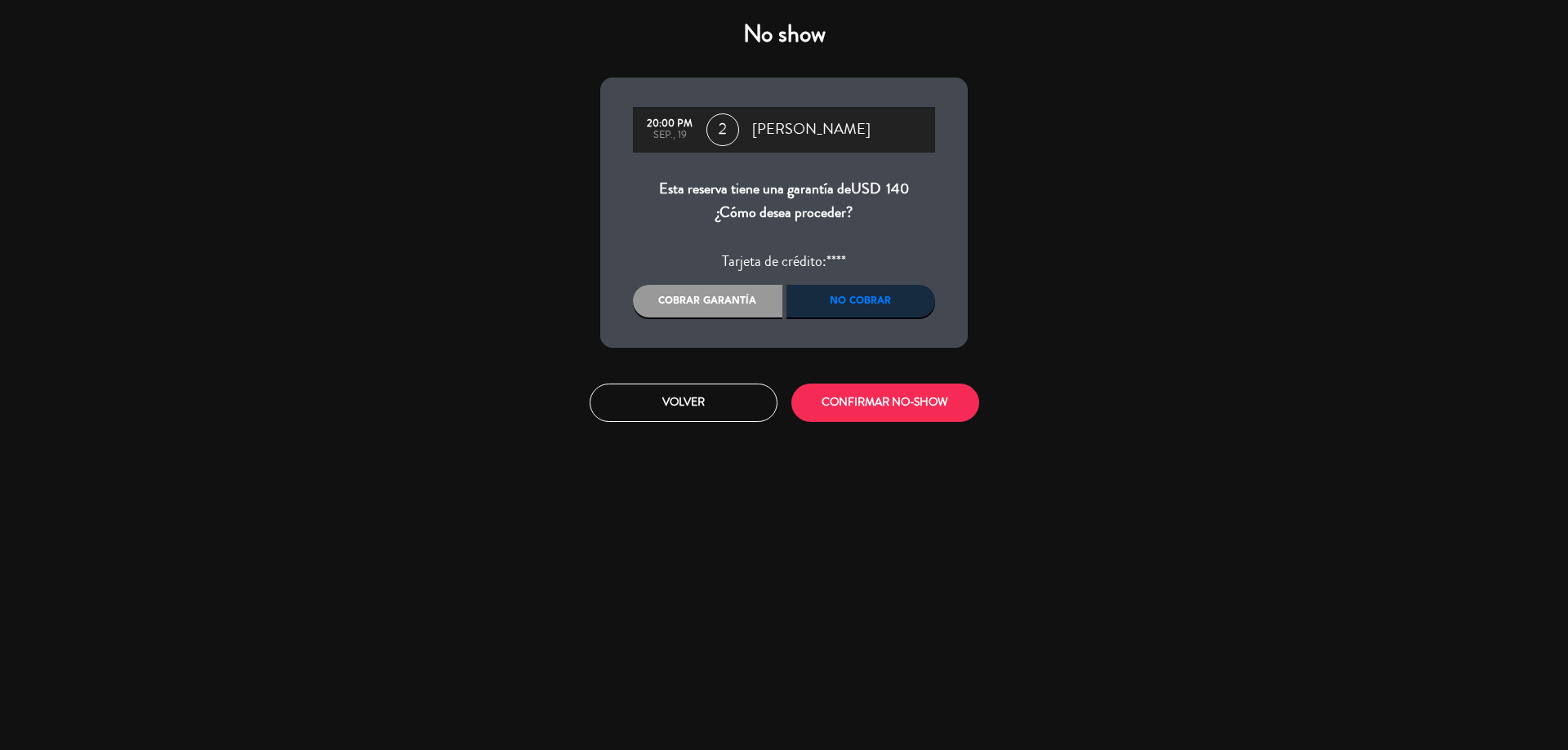
click at [744, 317] on div "Cobrar garantía" at bounding box center [707, 301] width 149 height 33
drag, startPoint x: 830, startPoint y: 251, endPoint x: 866, endPoint y: 252, distance: 36.0
click at [866, 252] on div "Tarjeta de crédito: ****" at bounding box center [783, 262] width 302 height 24
click at [904, 389] on button "CONFIRMAR NO-SHOW" at bounding box center [886, 402] width 188 height 39
